Goal: Task Accomplishment & Management: Manage account settings

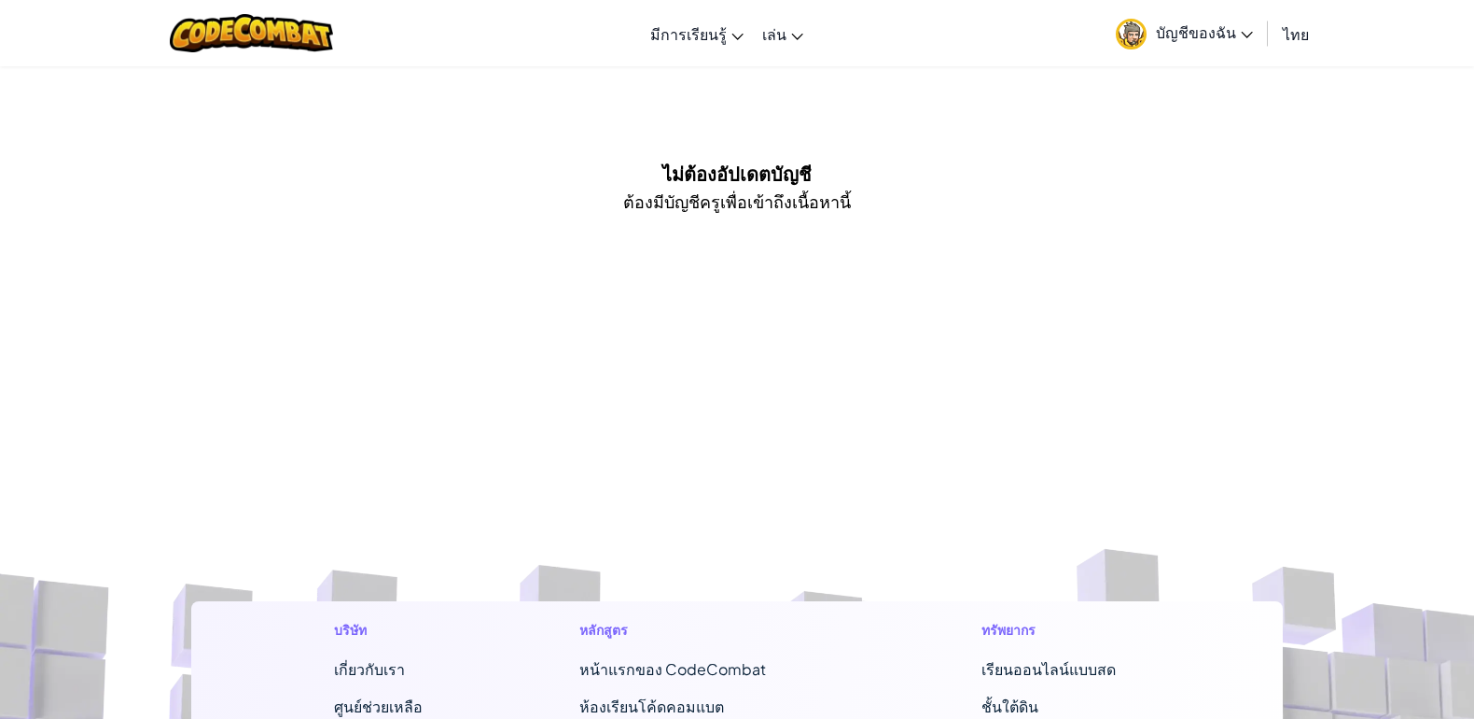
click at [1177, 35] on font "บัญชีของฉัน" at bounding box center [1196, 32] width 80 height 20
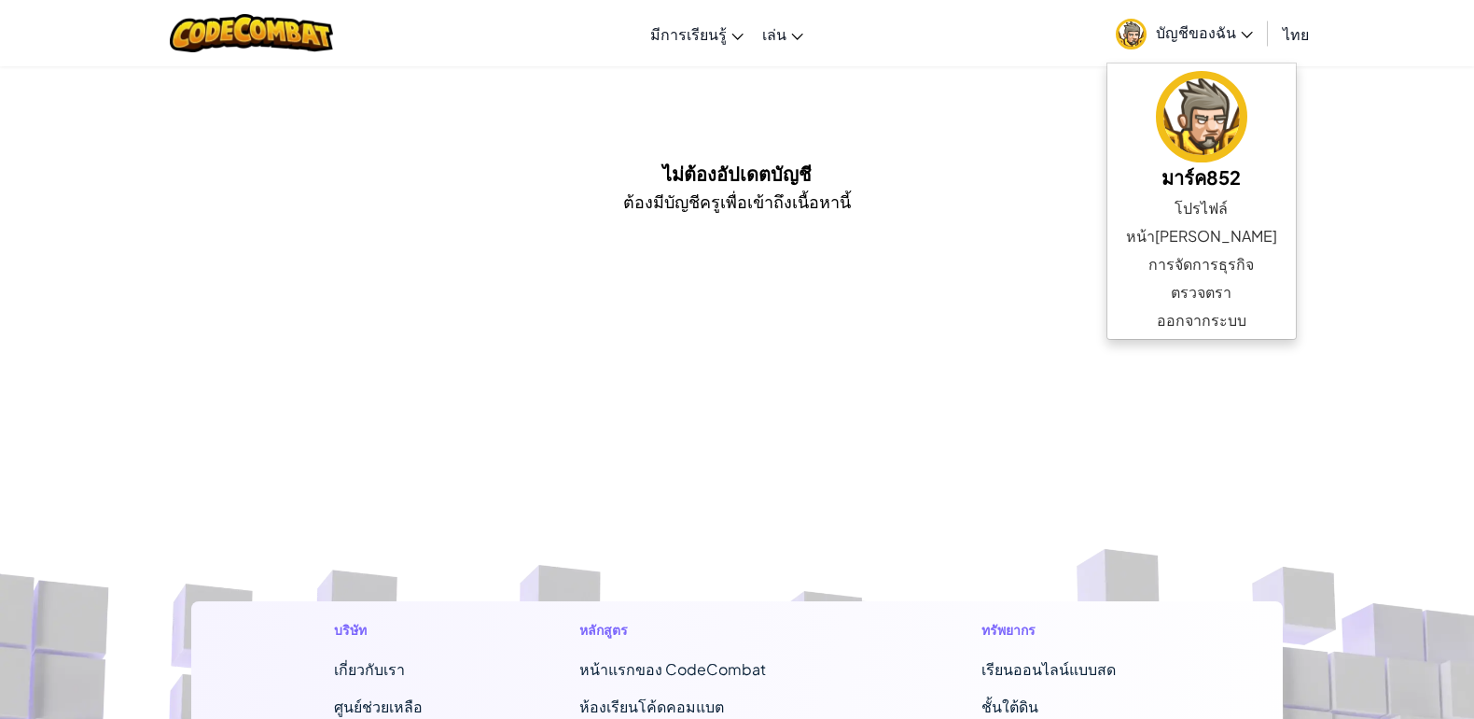
click at [1024, 96] on div "รีโมทคอนโทรล มีการเรียนรู้ เรียนออนไลน์แบบสด พรีเมี่ยมแบบเรียนรู้เพิ่มเติม [PER…" at bounding box center [737, 666] width 1474 height 1332
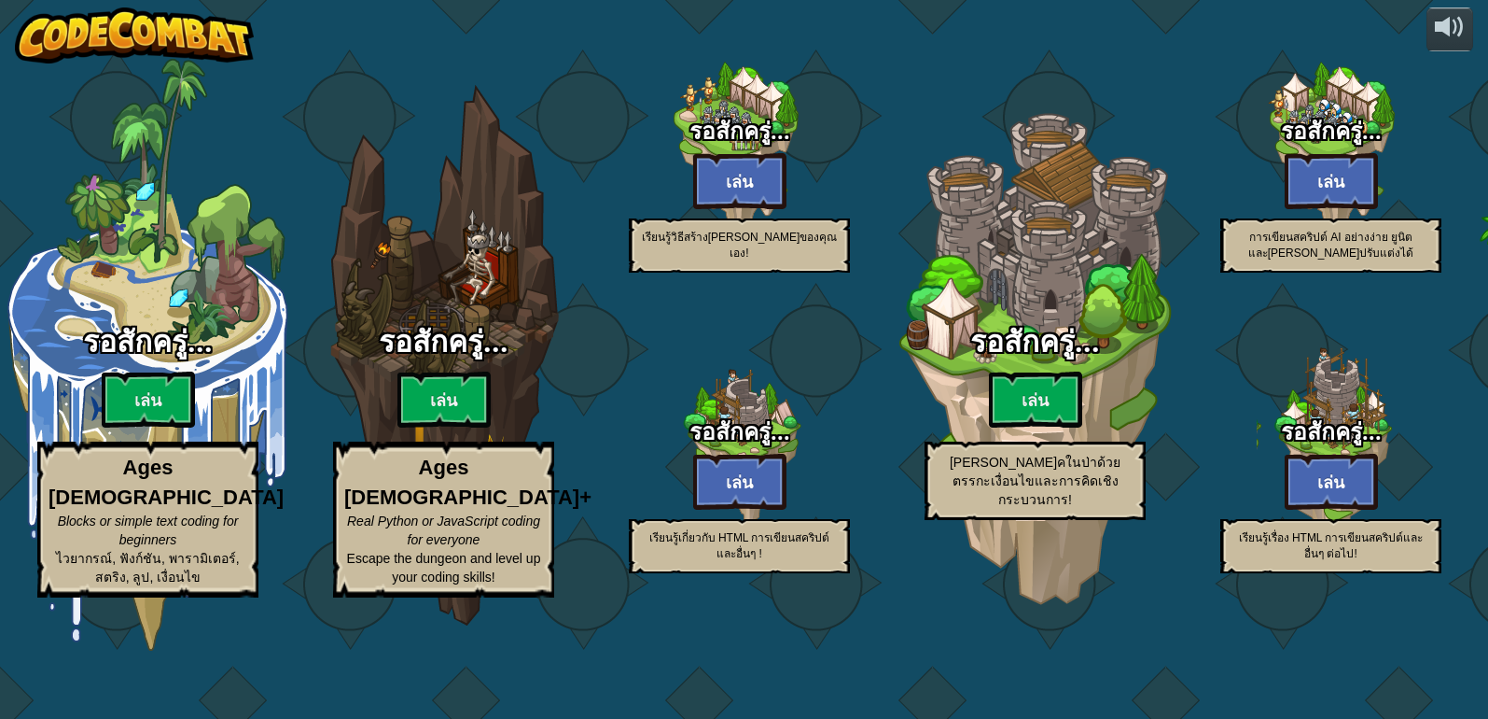
select select "th"
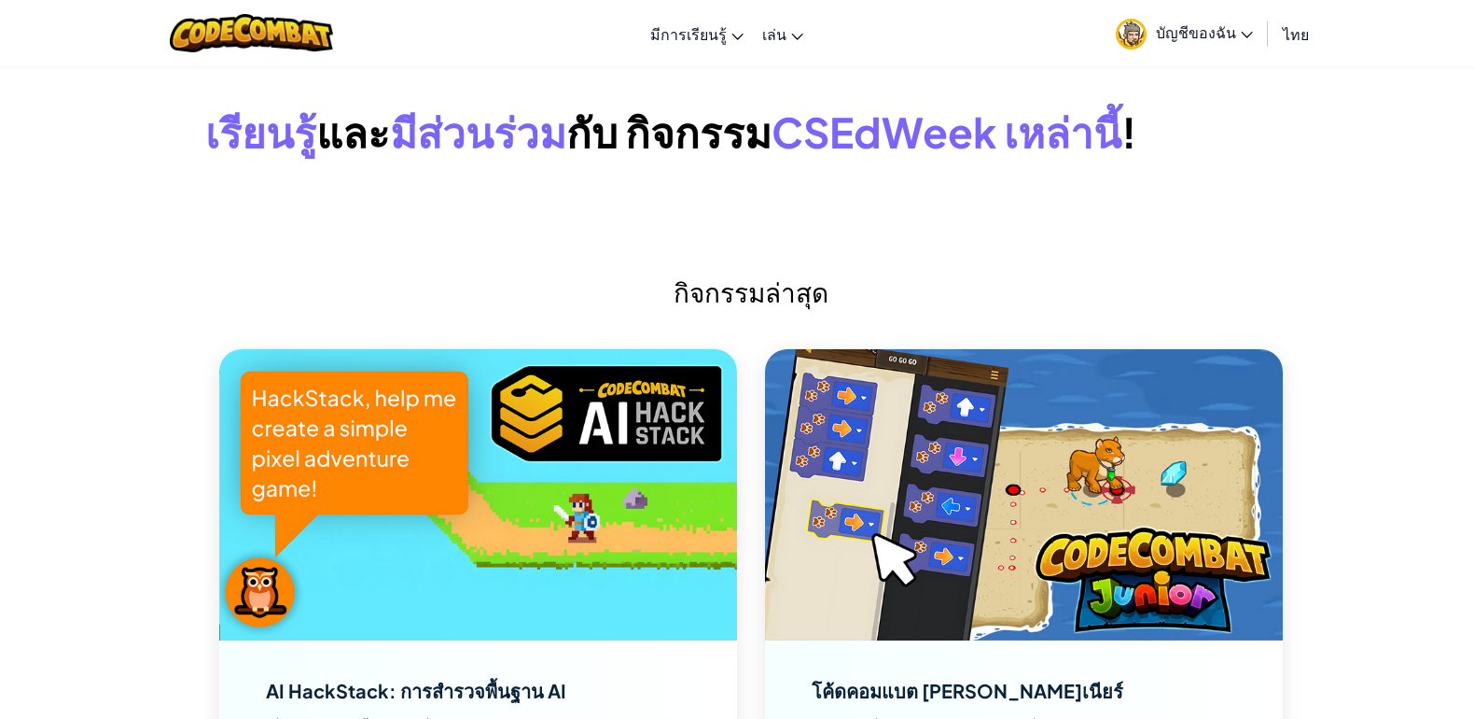
click at [1155, 25] on link "บัญชีของฉัน" at bounding box center [1185, 33] width 156 height 59
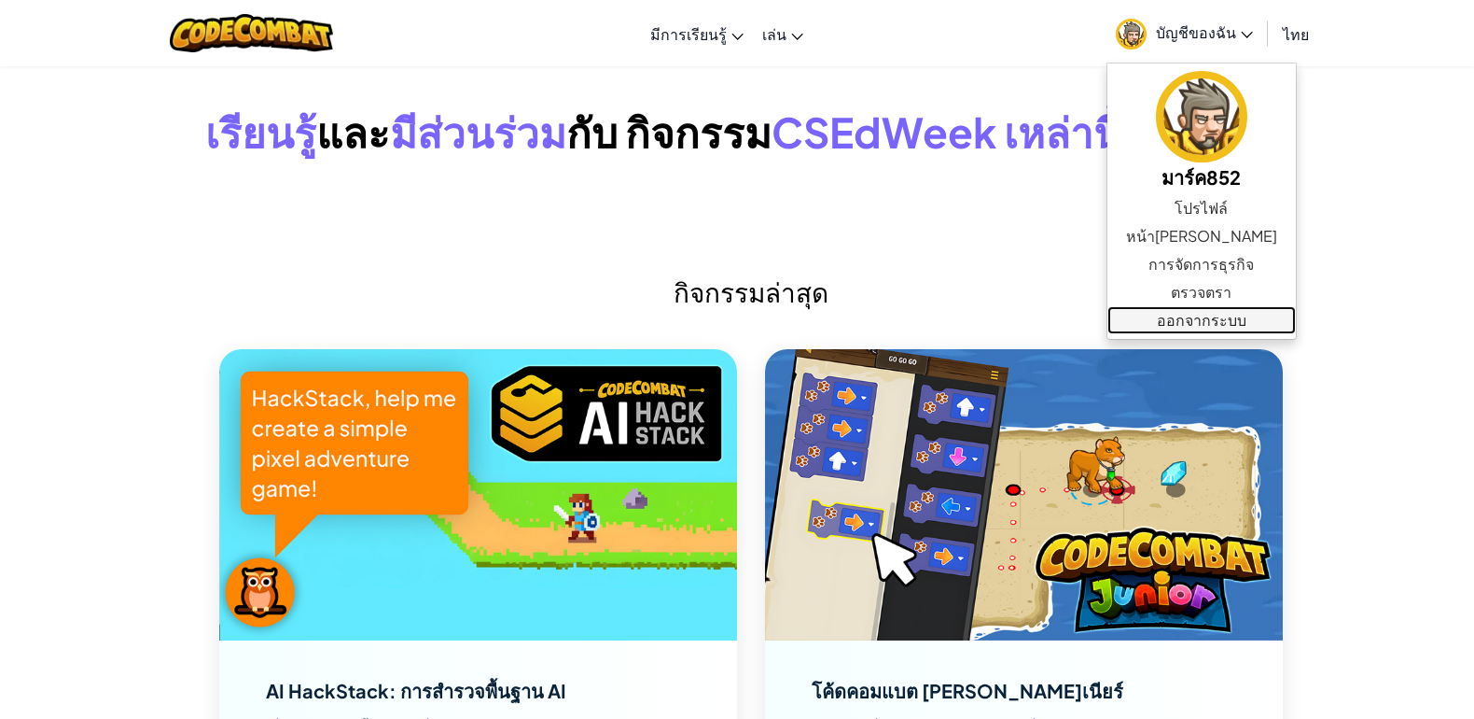
click at [1176, 312] on font "ออกจากระบบ" at bounding box center [1202, 320] width 90 height 20
